Goal: Register for event/course

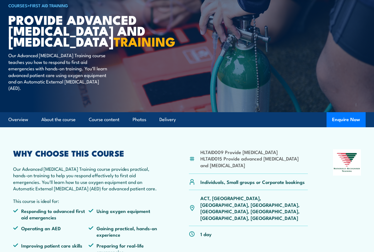
scroll to position [28, 0]
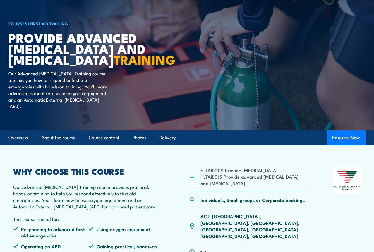
click at [17, 22] on link "COURSES" at bounding box center [17, 23] width 19 height 6
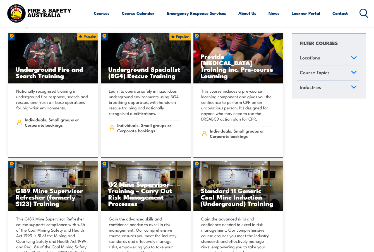
scroll to position [28, 0]
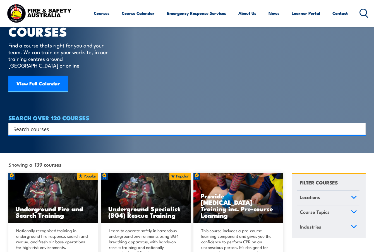
click at [89, 125] on input "Search input" at bounding box center [183, 129] width 340 height 8
type input "1st aid"
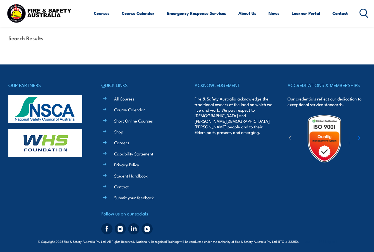
scroll to position [118, 0]
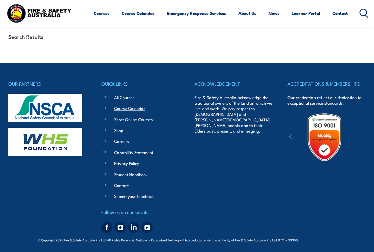
click at [124, 108] on link "Course Calendar" at bounding box center [129, 108] width 31 height 6
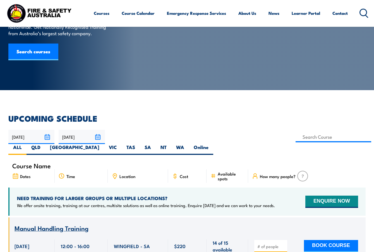
scroll to position [84, 0]
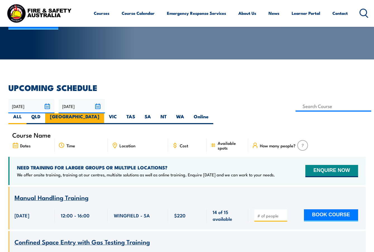
click at [104, 113] on label "[GEOGRAPHIC_DATA]" at bounding box center [74, 118] width 59 height 11
click at [103, 113] on input "[GEOGRAPHIC_DATA]" at bounding box center [101, 115] width 4 height 4
radio input "true"
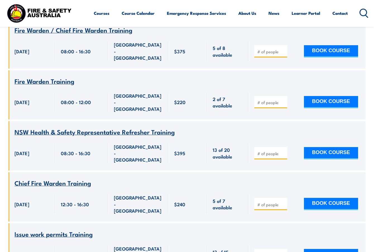
scroll to position [56, 0]
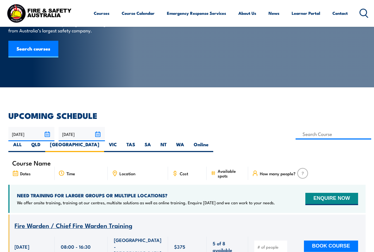
click at [40, 161] on span "Course Name" at bounding box center [31, 163] width 39 height 5
click at [55, 159] on div "Course Name" at bounding box center [186, 163] width 357 height 8
click at [296, 135] on input at bounding box center [334, 134] width 76 height 11
type input "Provide First Aid Training (Blended Learning)"
